Goal: Information Seeking & Learning: Learn about a topic

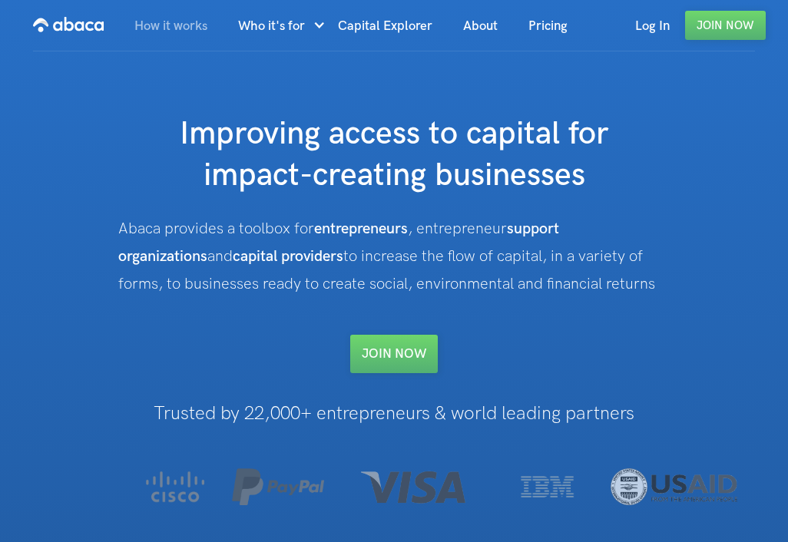
click at [177, 28] on link "How it works" at bounding box center [171, 26] width 104 height 52
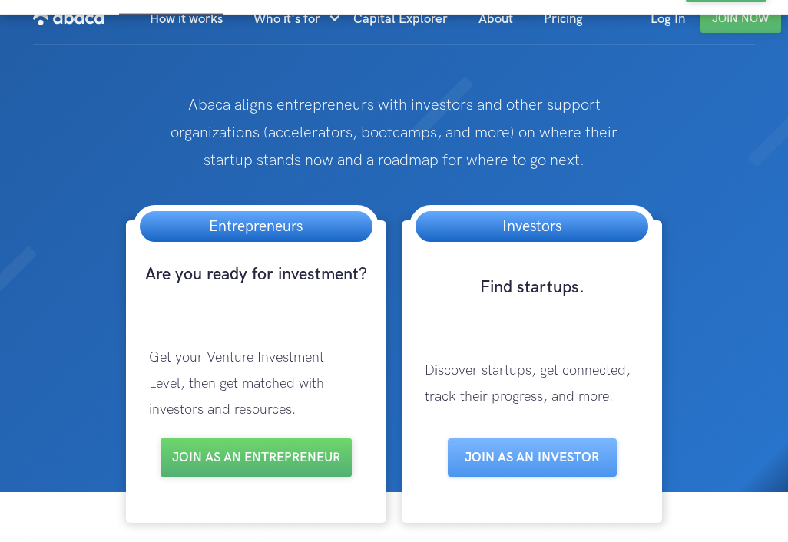
scroll to position [5, 0]
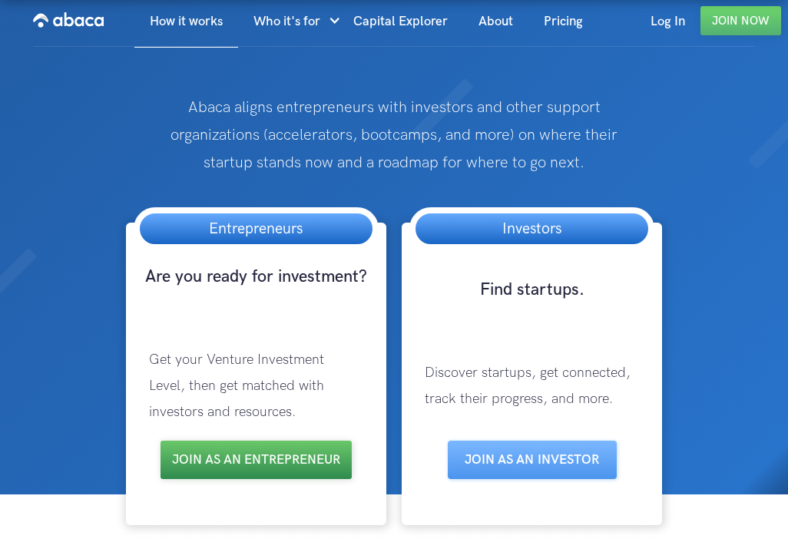
click at [287, 461] on link "Join as an entrepreneur" at bounding box center [256, 460] width 191 height 38
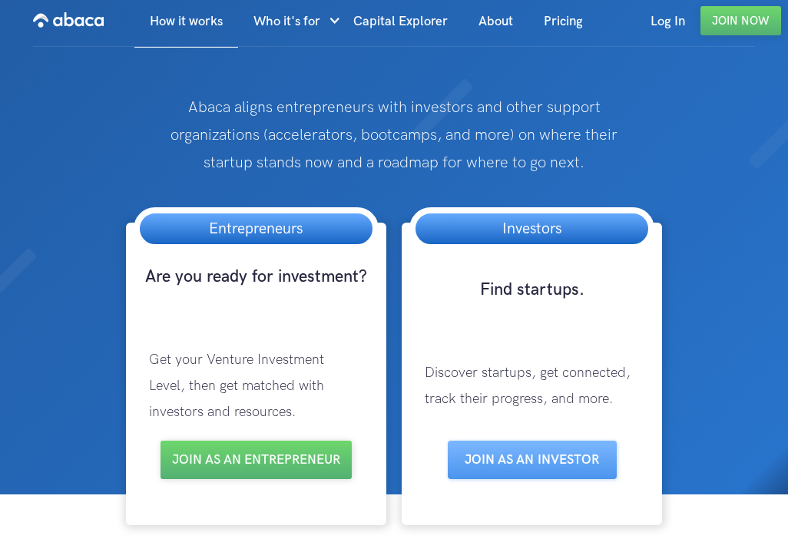
scroll to position [0, 0]
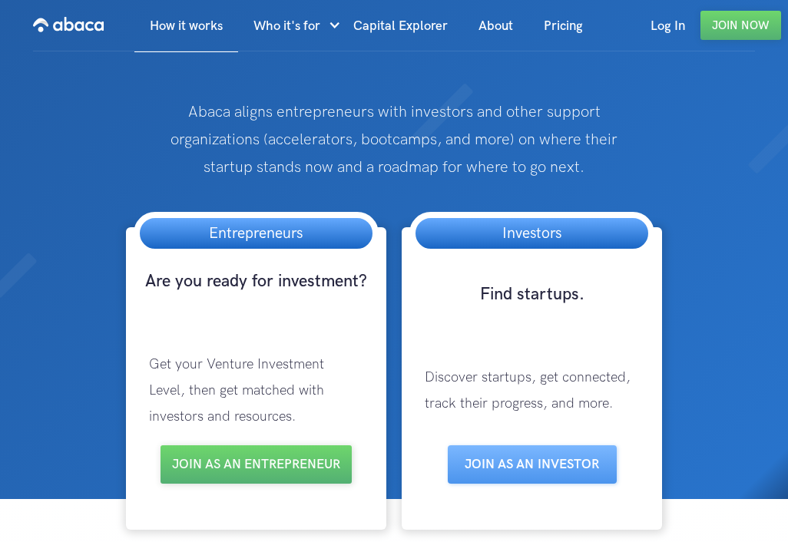
click at [83, 26] on img "home" at bounding box center [68, 24] width 71 height 25
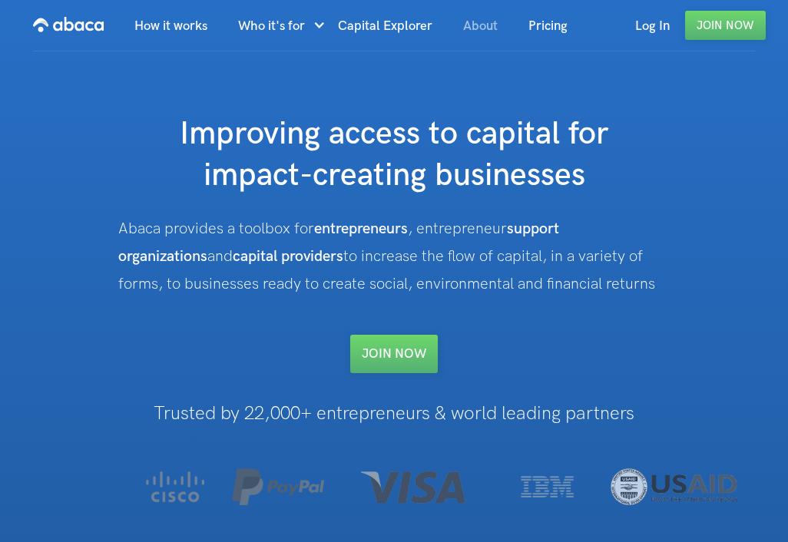
click at [479, 28] on link "About" at bounding box center [480, 26] width 65 height 52
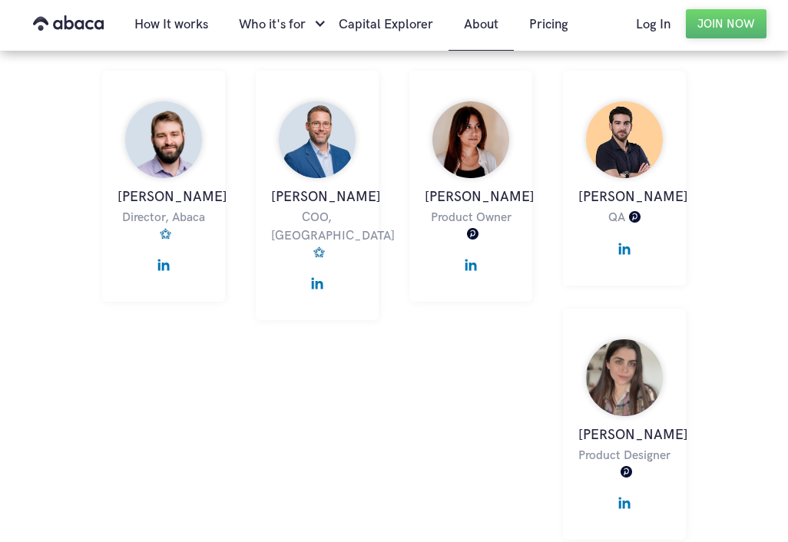
scroll to position [880, 0]
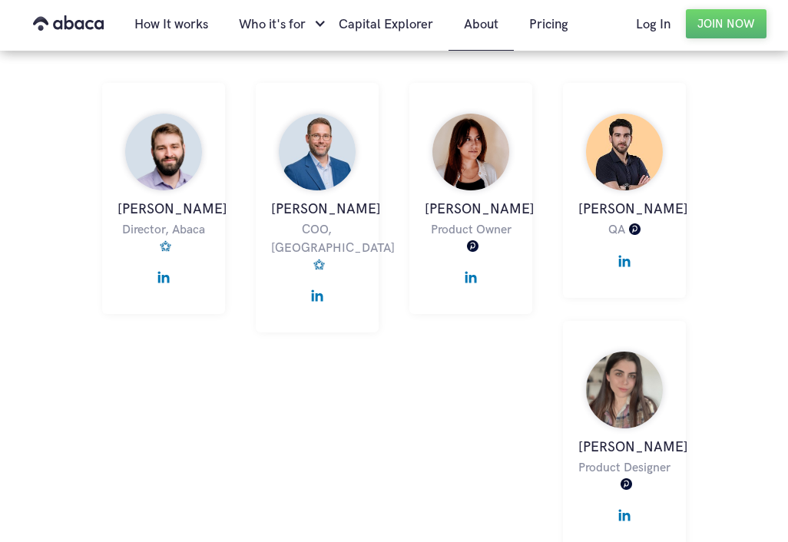
click at [325, 158] on img at bounding box center [317, 152] width 77 height 77
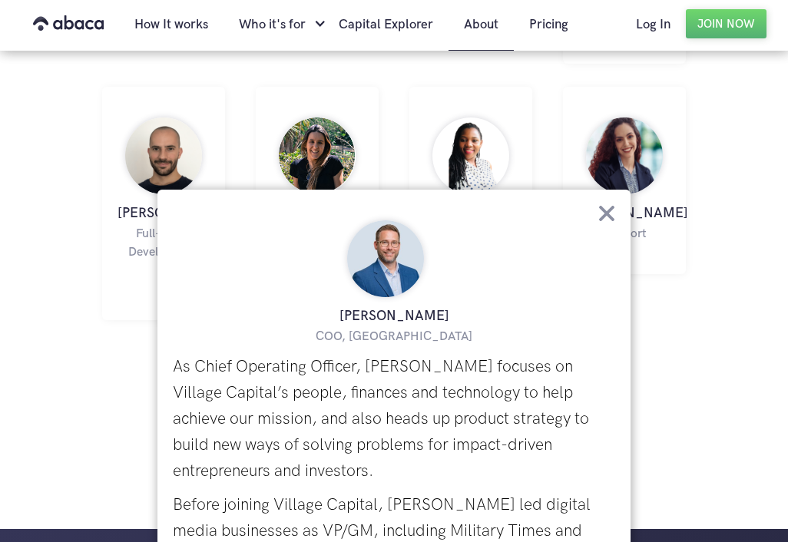
scroll to position [1401, 0]
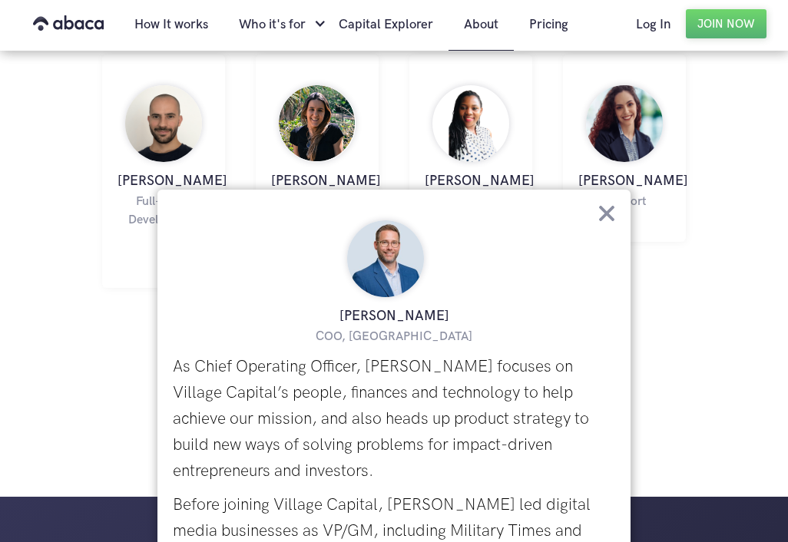
click at [528, 306] on h3 "[PERSON_NAME]" at bounding box center [394, 316] width 442 height 23
click at [528, 306] on h3 "Peter Lundquist" at bounding box center [394, 316] width 442 height 23
click at [459, 431] on p "As Chief Operating Officer, Peter focuses on Village Capital’s people, finances…" at bounding box center [394, 419] width 442 height 131
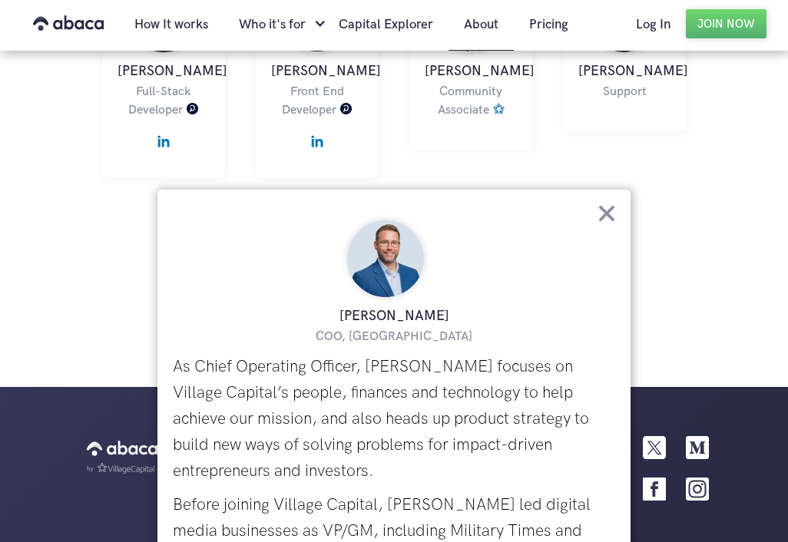
scroll to position [1654, 0]
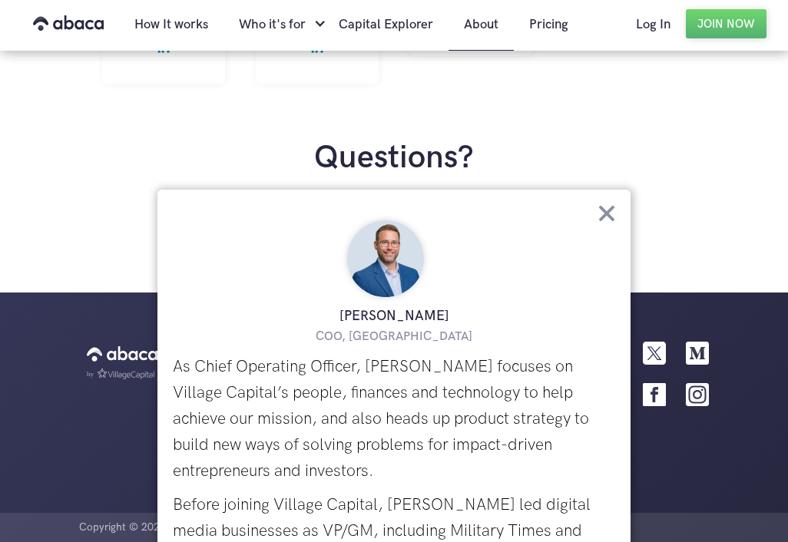
click at [383, 25] on link "Capital Explorer" at bounding box center [385, 24] width 125 height 52
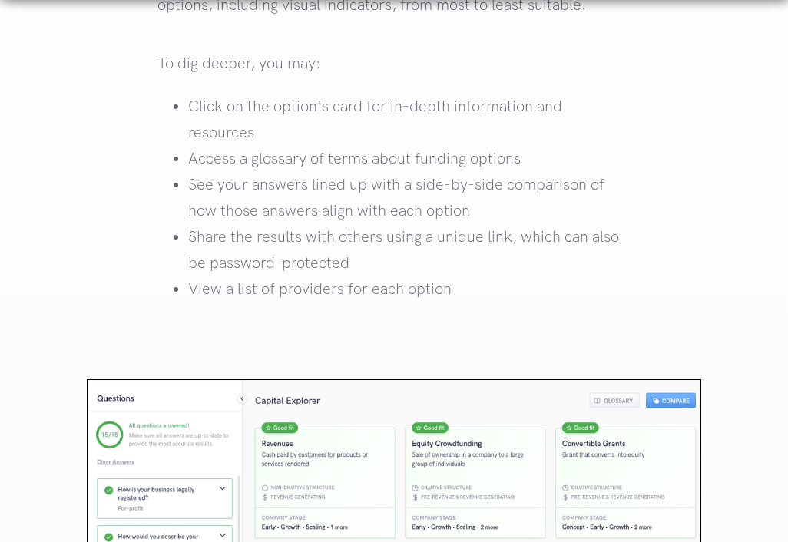
scroll to position [2432, 0]
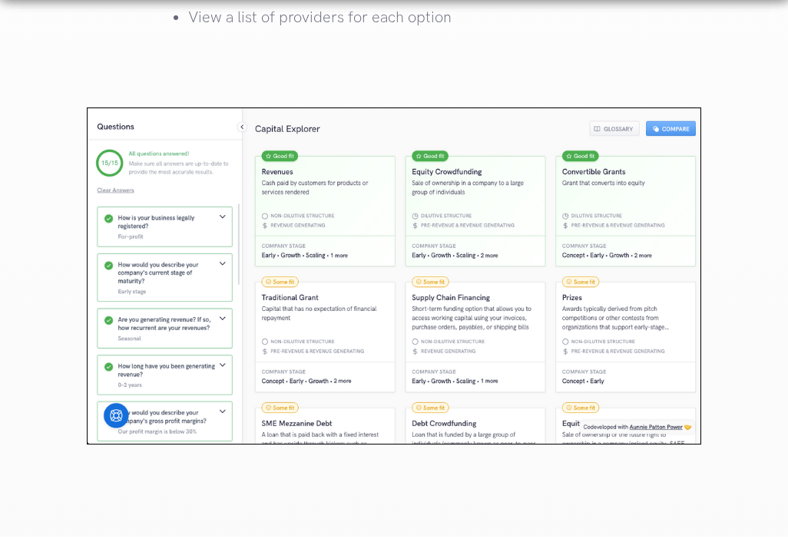
scroll to position [2743, 0]
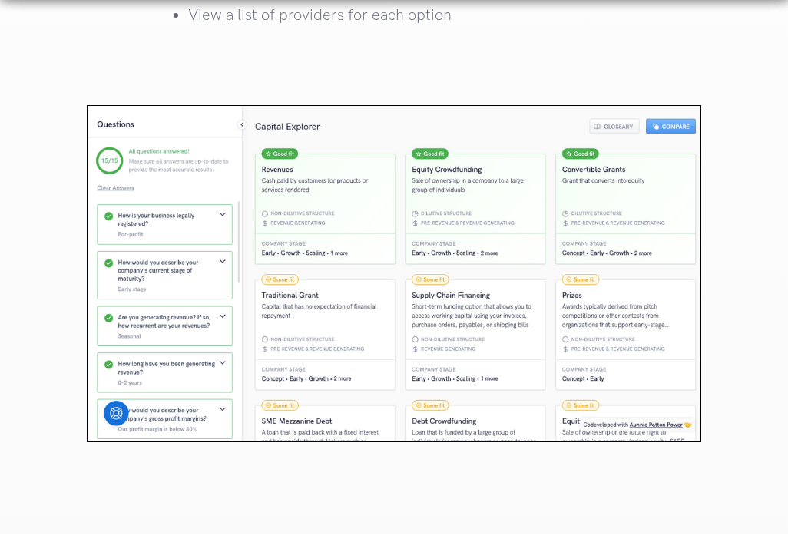
click at [118, 388] on img at bounding box center [394, 273] width 615 height 337
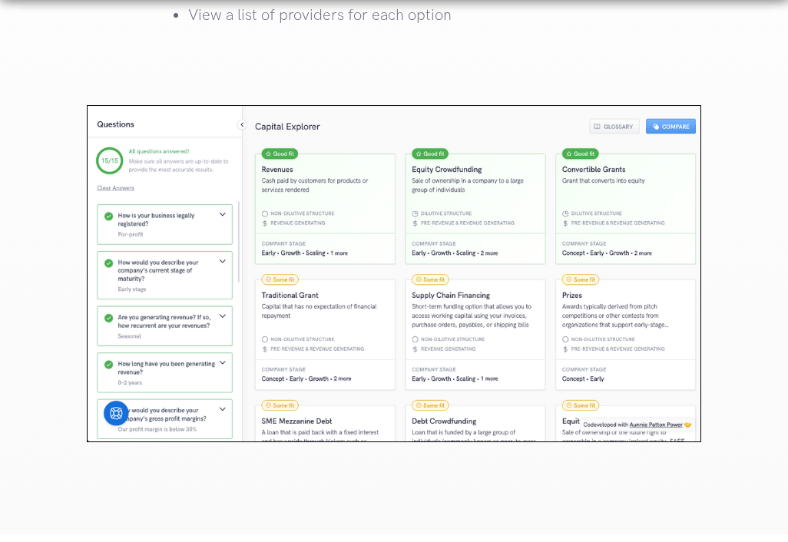
click at [118, 388] on img at bounding box center [394, 273] width 615 height 337
click at [164, 58] on div "How to use Capital Explorer Capital Explorer uses a question-and-answer interfa…" at bounding box center [394, 53] width 788 height 962
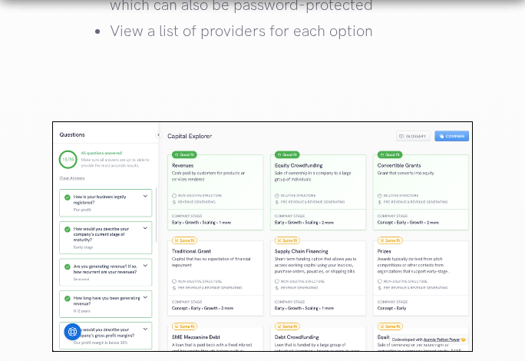
scroll to position [3480, 0]
